Goal: Information Seeking & Learning: Stay updated

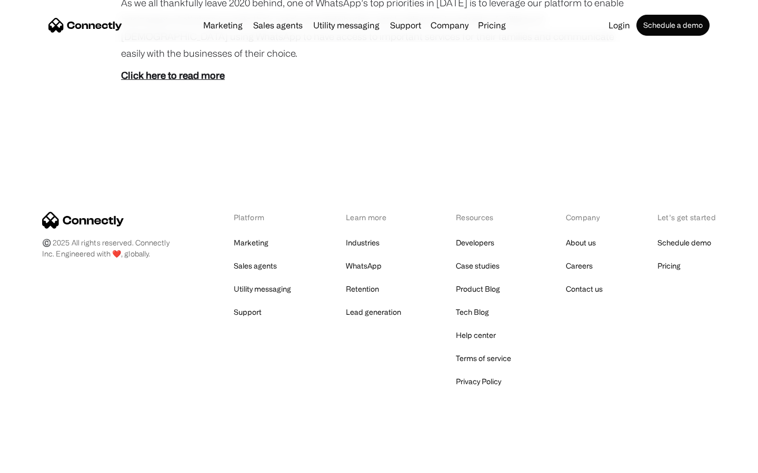
scroll to position [591, 0]
